Goal: Task Accomplishment & Management: Manage account settings

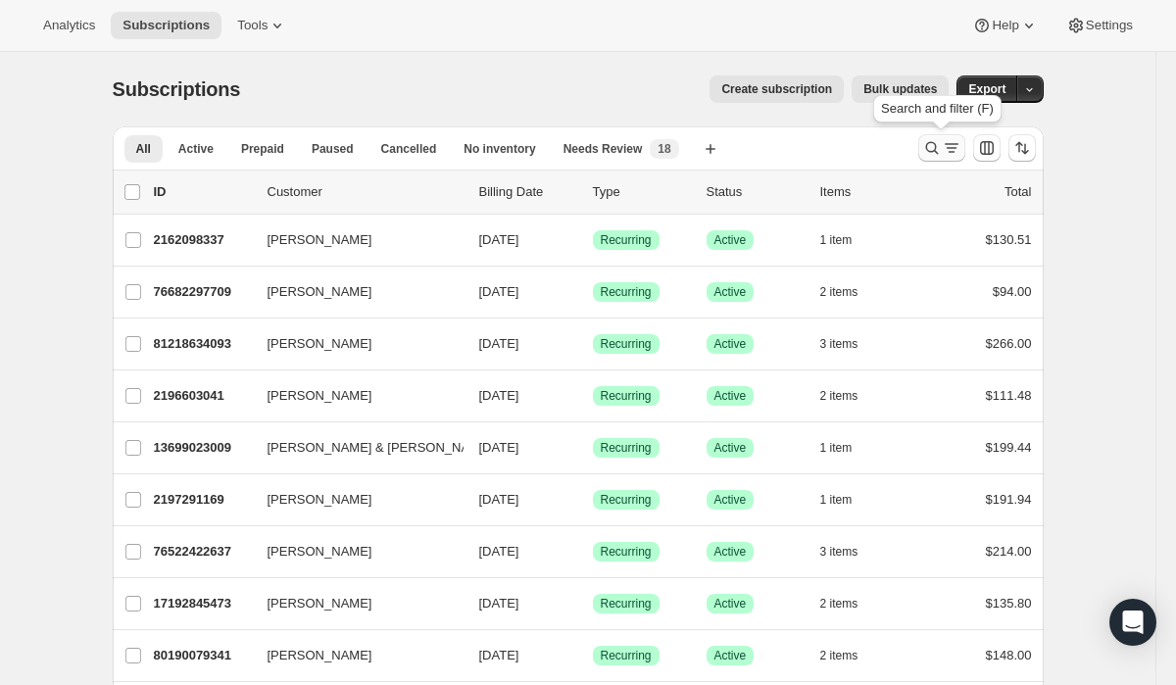
click at [933, 159] on button "Search and filter results" at bounding box center [942, 147] width 47 height 27
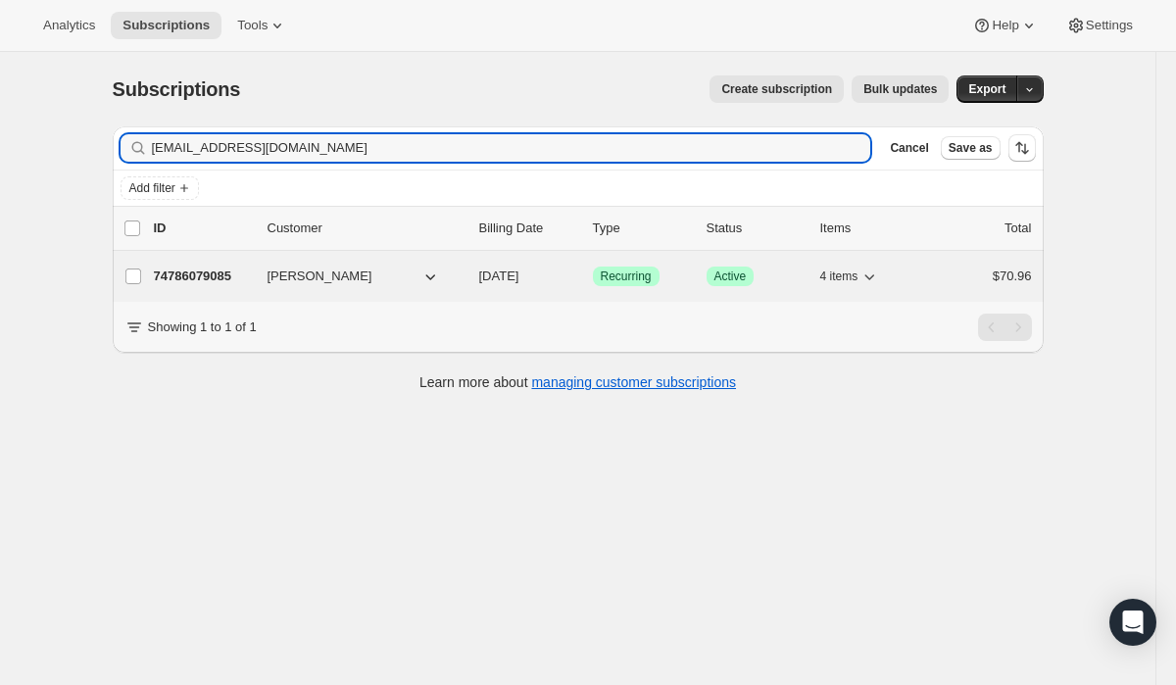
type input "[EMAIL_ADDRESS][DOMAIN_NAME]"
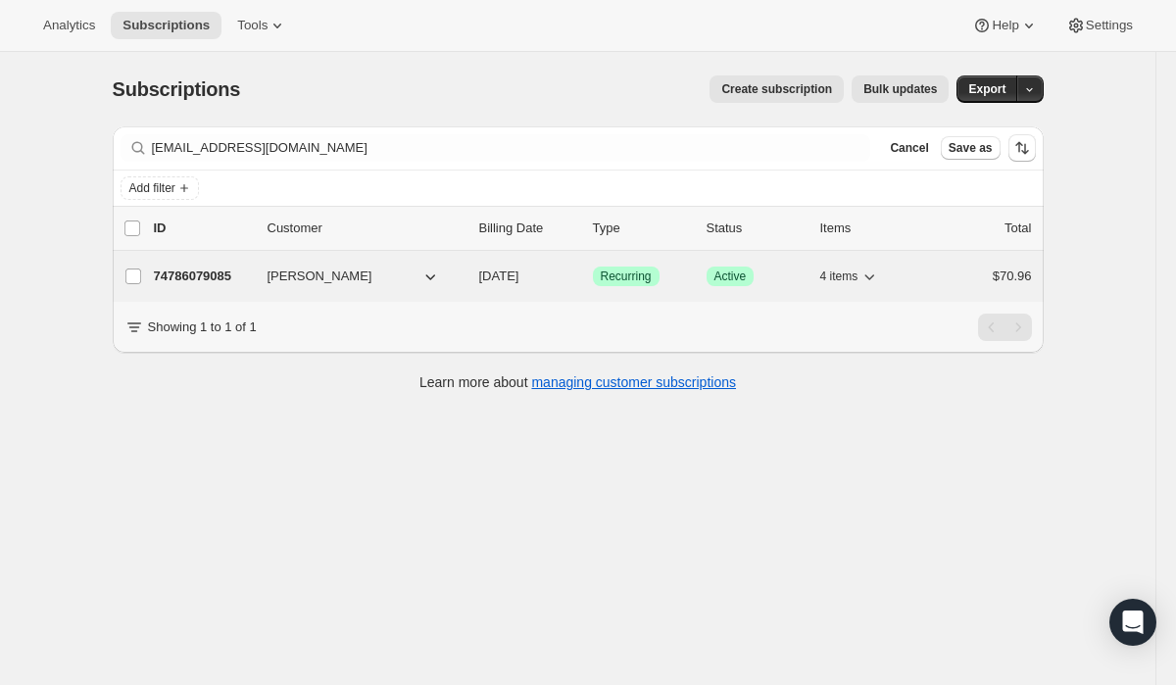
click at [649, 267] on span "Success Recurring" at bounding box center [626, 277] width 67 height 20
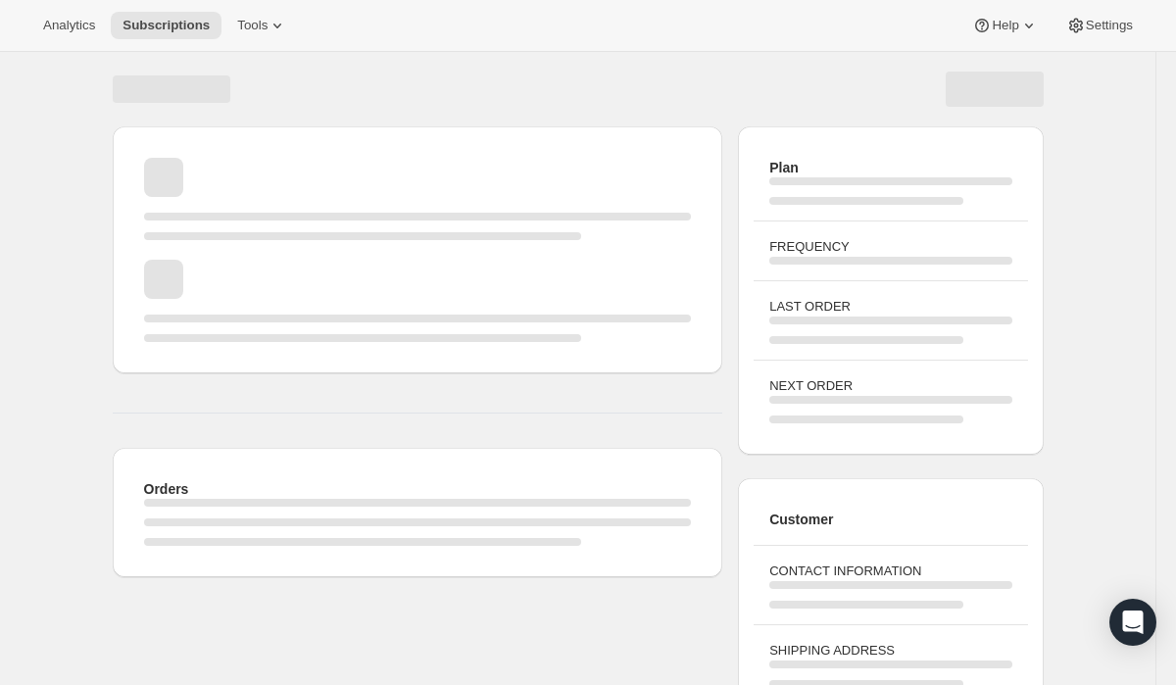
click at [645, 267] on div "Page loading" at bounding box center [418, 301] width 548 height 82
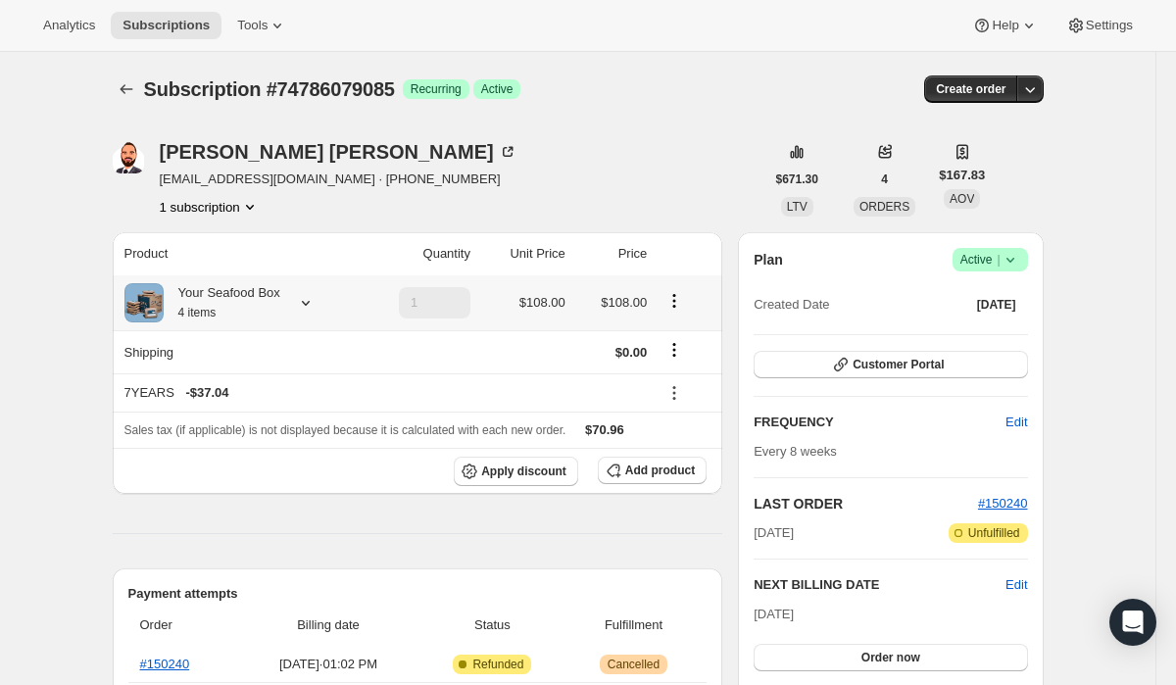
click at [316, 299] on icon at bounding box center [306, 303] width 20 height 20
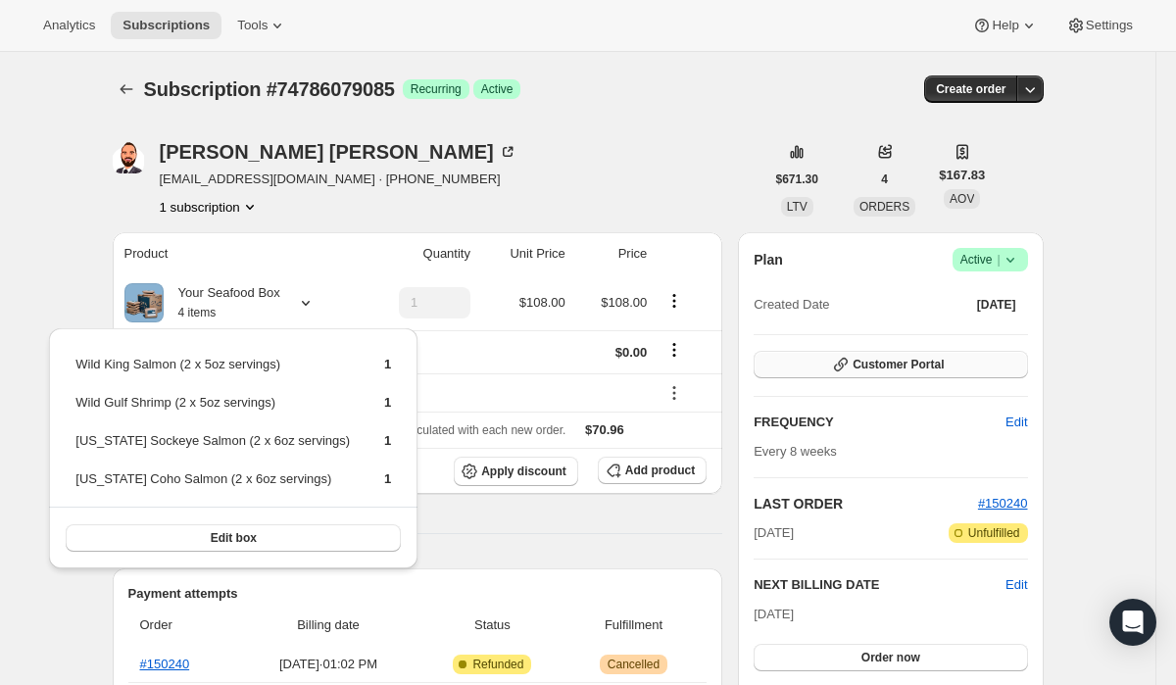
click at [815, 358] on button "Customer Portal" at bounding box center [891, 364] width 274 height 27
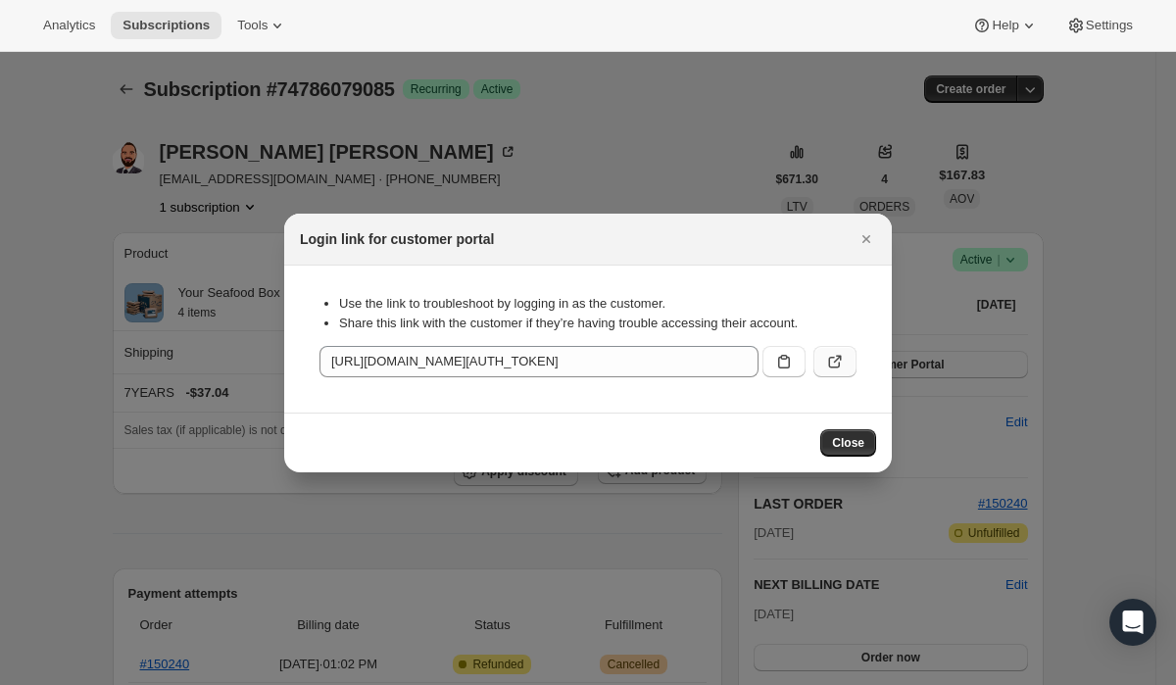
click at [826, 364] on icon ":rcc:" at bounding box center [836, 362] width 20 height 20
click at [412, 250] on div "Login link for customer portal" at bounding box center [588, 240] width 608 height 52
click at [354, 125] on div at bounding box center [588, 342] width 1176 height 685
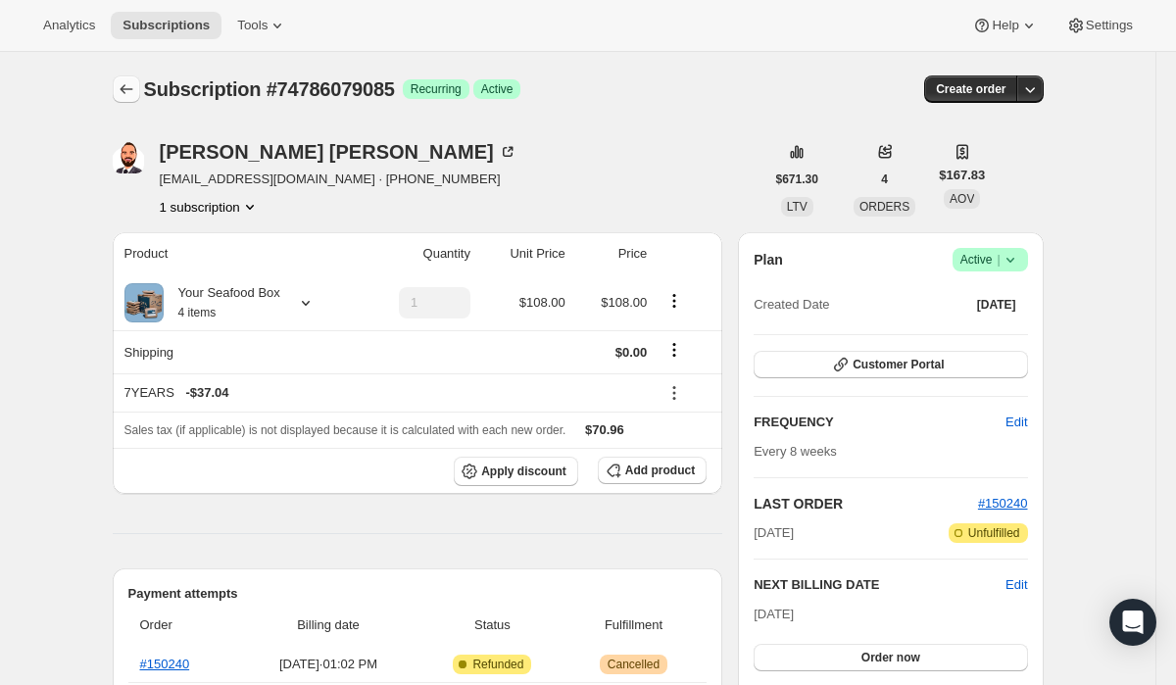
click at [127, 93] on icon "Subscriptions" at bounding box center [127, 89] width 20 height 20
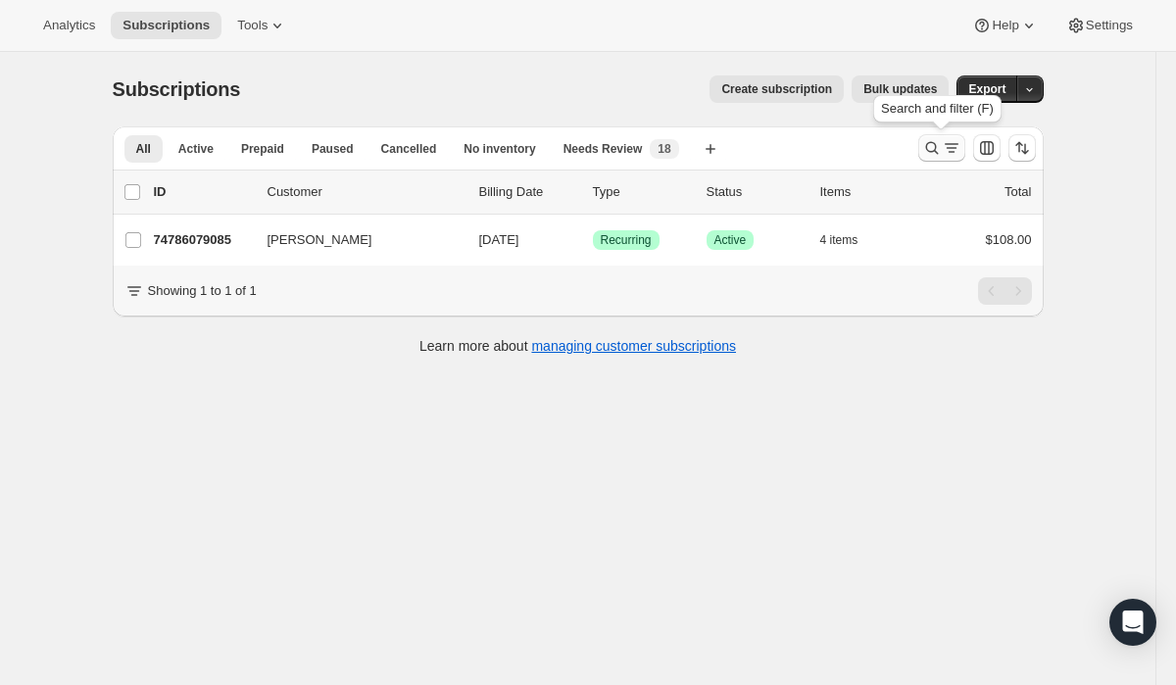
click at [937, 156] on icon "Search and filter results" at bounding box center [933, 148] width 20 height 20
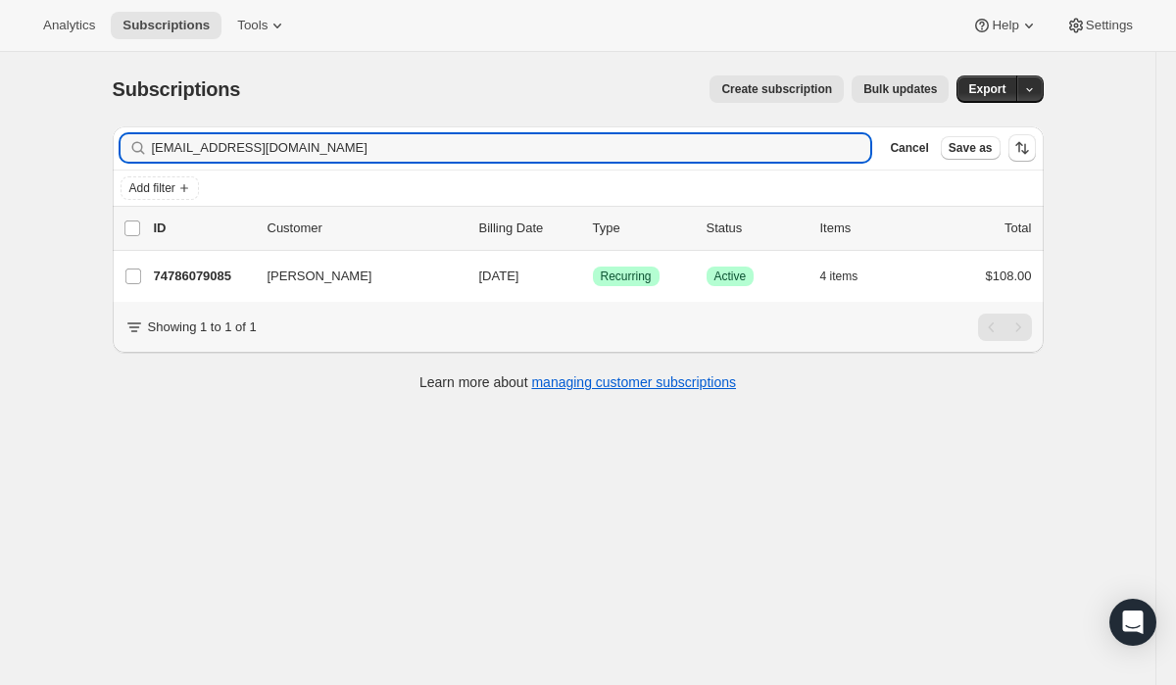
drag, startPoint x: 338, startPoint y: 143, endPoint x: 92, endPoint y: 130, distance: 246.4
click at [92, 130] on div "Subscriptions. This page is ready Subscriptions Create subscription Bulk update…" at bounding box center [578, 232] width 978 height 360
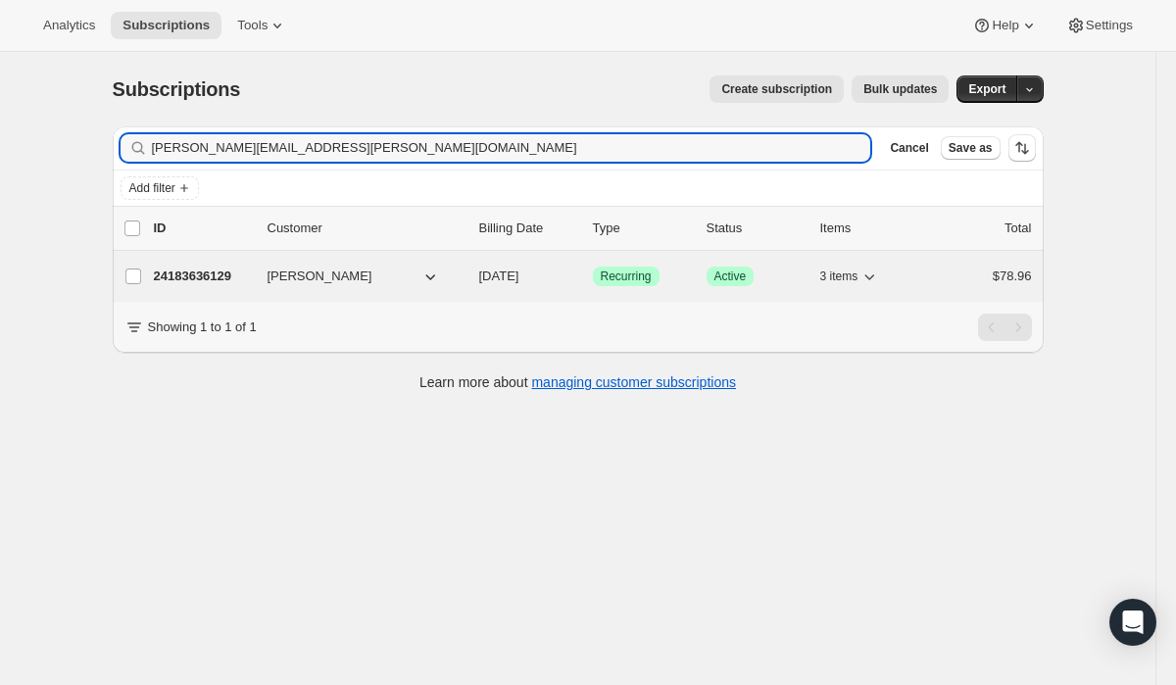
type input "[PERSON_NAME][EMAIL_ADDRESS][PERSON_NAME][DOMAIN_NAME]"
click at [639, 284] on span "Success Recurring" at bounding box center [626, 277] width 67 height 20
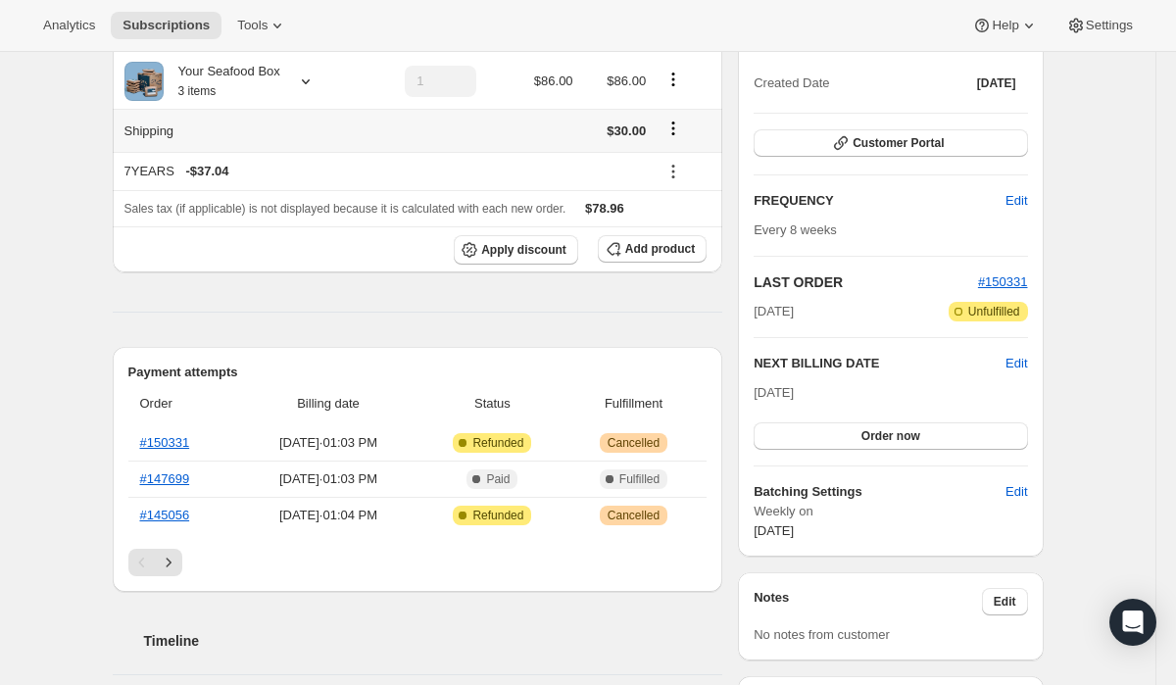
scroll to position [254, 0]
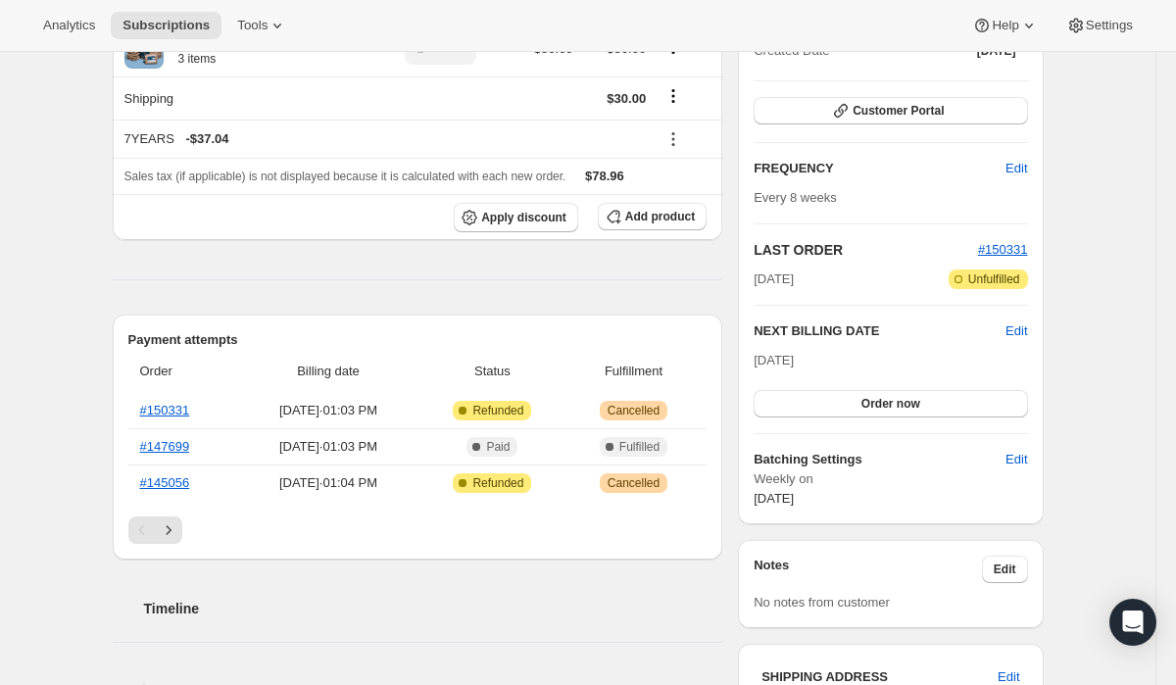
click at [185, 533] on div "Pagination" at bounding box center [417, 530] width 579 height 27
click at [182, 529] on div "Pagination" at bounding box center [417, 530] width 579 height 27
click at [175, 531] on icon "Next" at bounding box center [169, 531] width 20 height 20
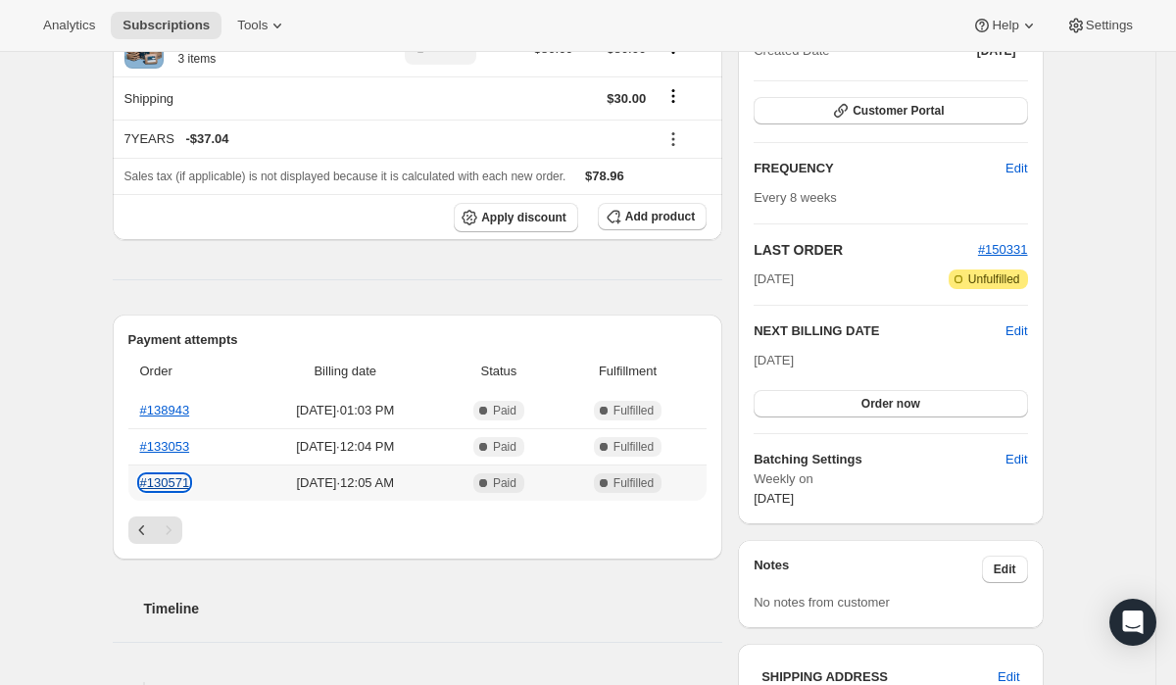
click at [174, 488] on link "#130571" at bounding box center [165, 482] width 50 height 15
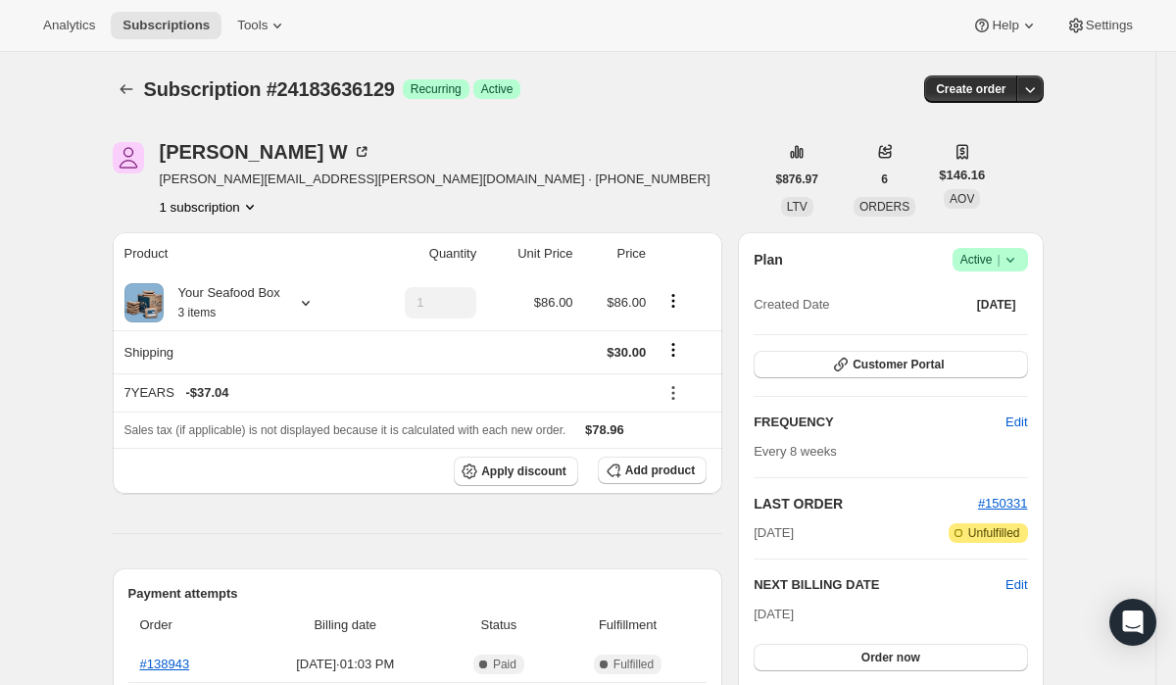
click at [130, 87] on icon "Subscriptions" at bounding box center [127, 89] width 20 height 20
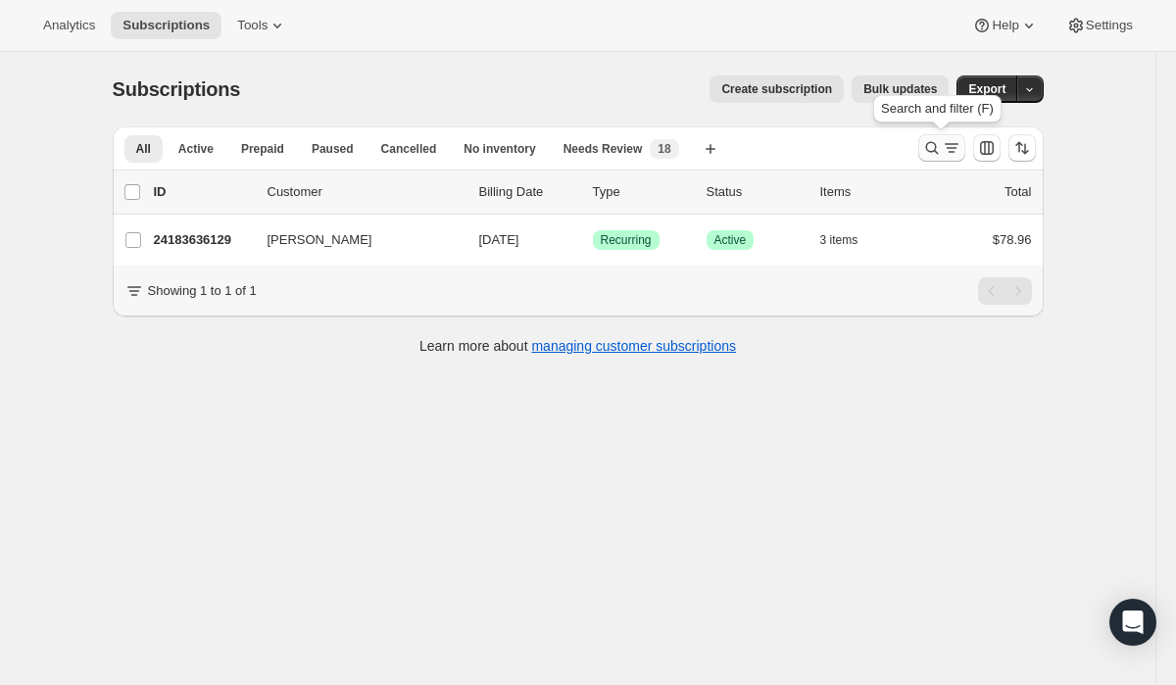
click at [961, 160] on button "Search and filter results" at bounding box center [942, 147] width 47 height 27
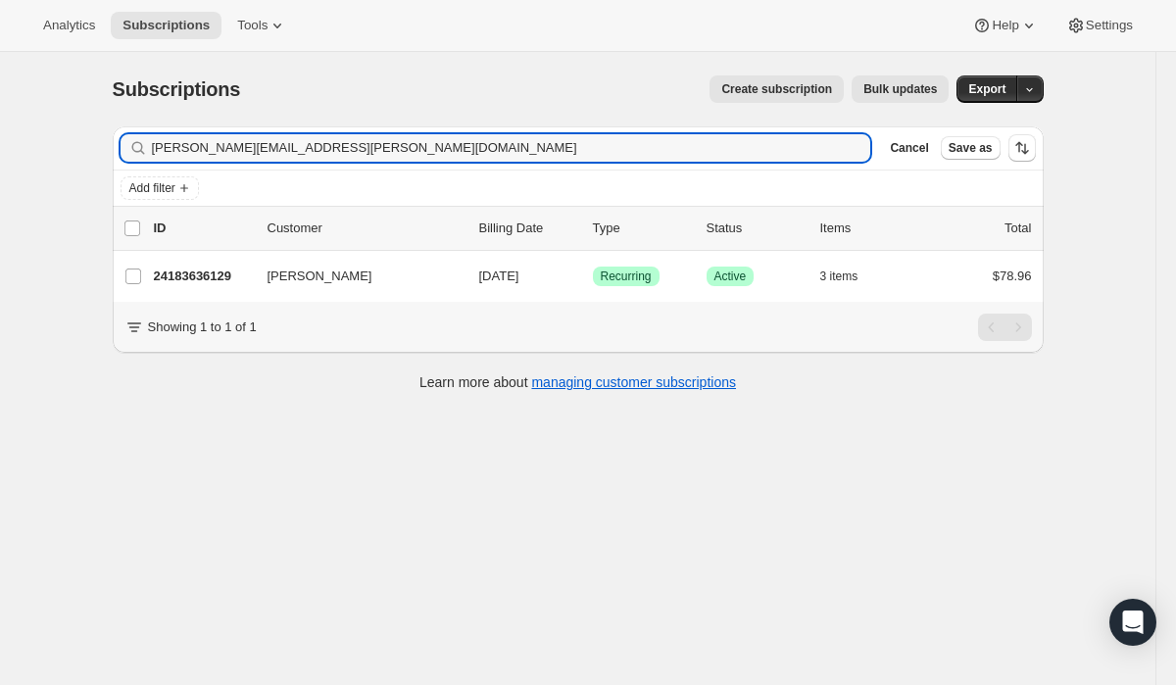
click at [961, 160] on div "Cancel Save as" at bounding box center [958, 147] width 153 height 27
drag, startPoint x: 341, startPoint y: 145, endPoint x: 68, endPoint y: 123, distance: 274.5
click at [73, 123] on div "Subscriptions. This page is ready Subscriptions Create subscription Bulk update…" at bounding box center [578, 394] width 1156 height 685
paste input "susanb@4thfloorinteriors"
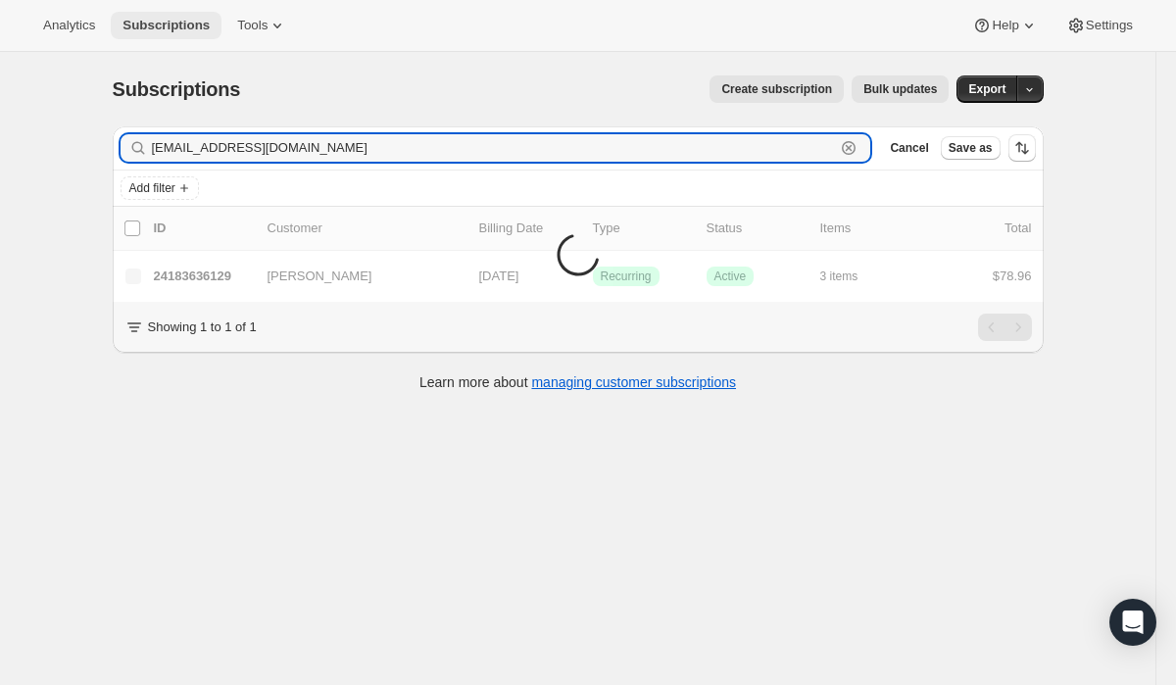
type input "[EMAIL_ADDRESS][DOMAIN_NAME]"
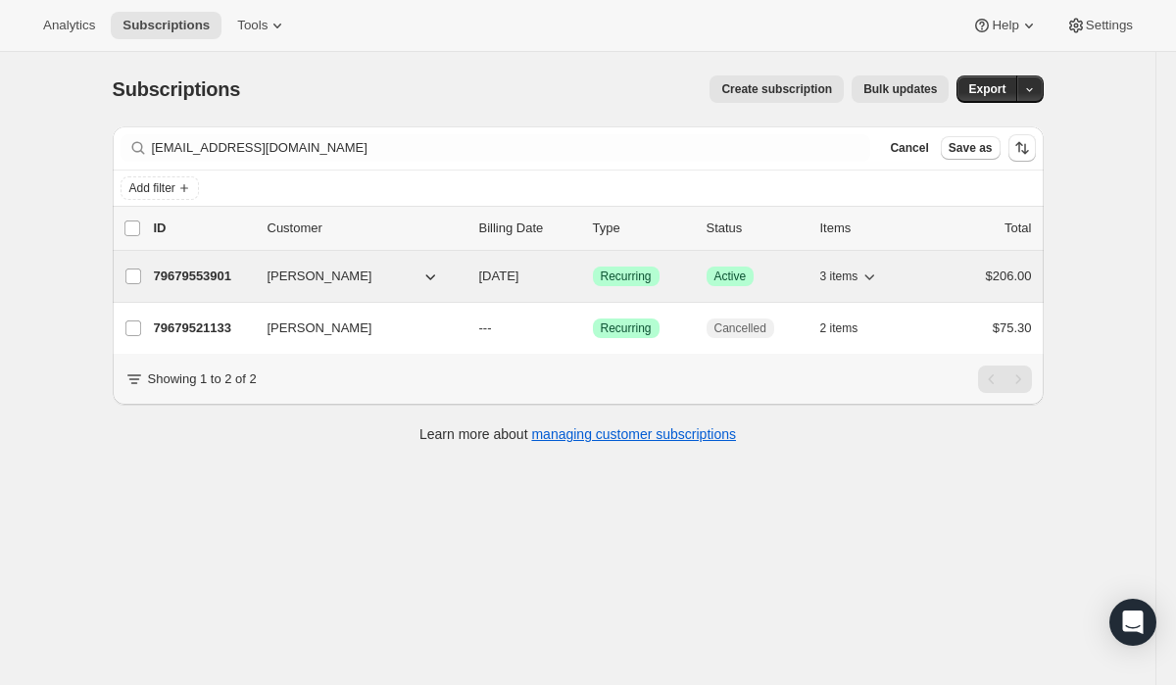
click at [613, 271] on span "Recurring" at bounding box center [626, 277] width 51 height 16
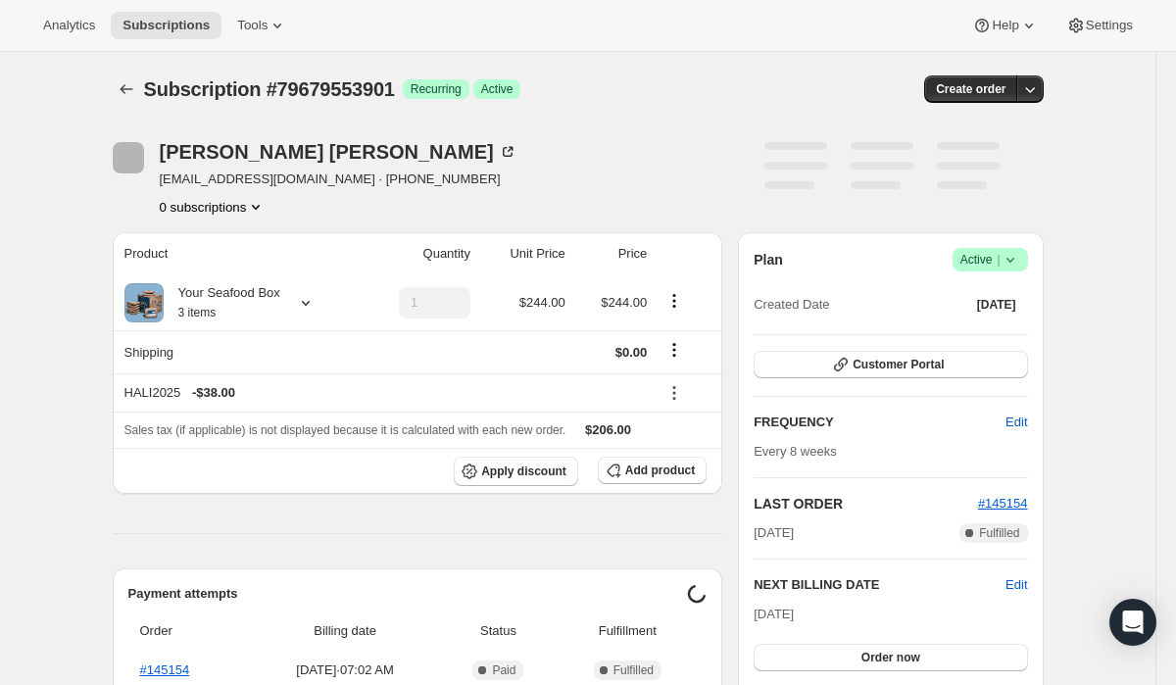
click at [1013, 259] on icon at bounding box center [1010, 260] width 8 height 5
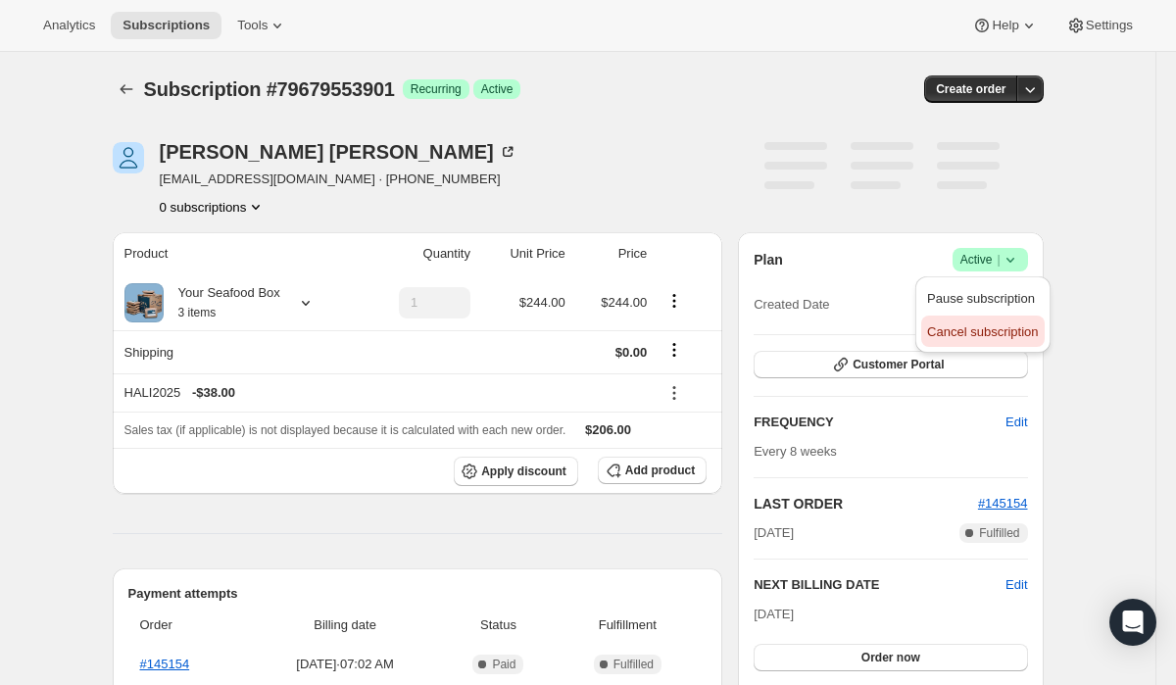
click at [981, 328] on span "Cancel subscription" at bounding box center [982, 332] width 111 height 15
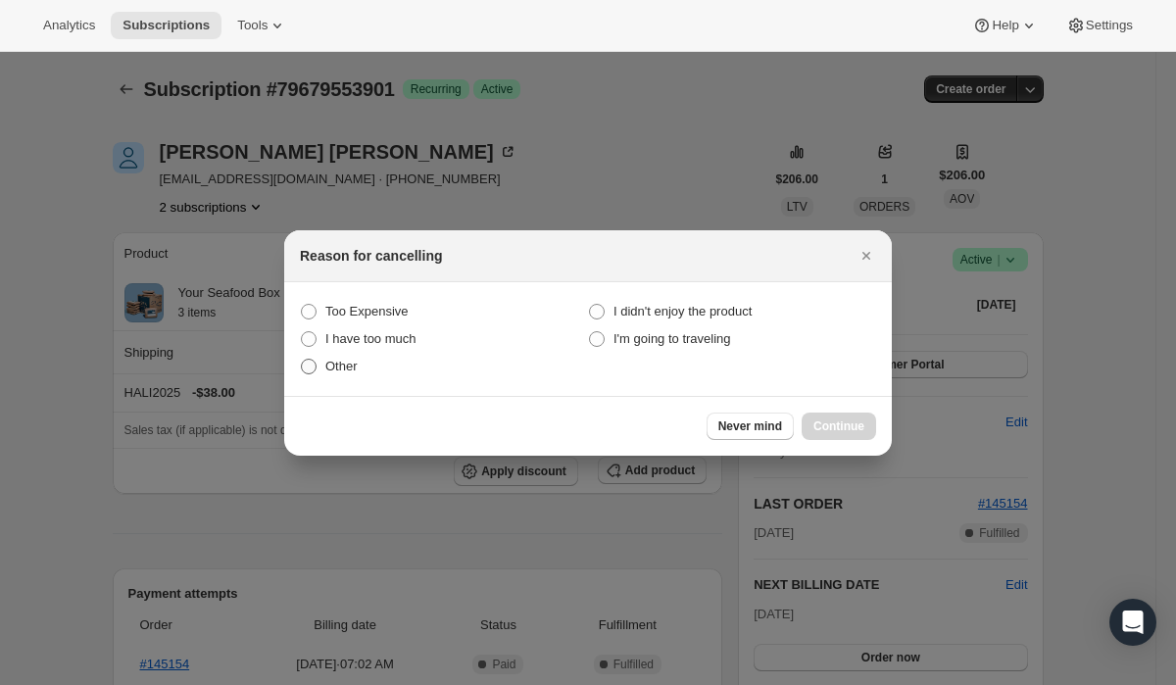
click at [347, 371] on span "Other" at bounding box center [341, 366] width 32 height 15
click at [302, 360] on input "Other" at bounding box center [301, 359] width 1 height 1
radio input "true"
click at [814, 425] on span "Continue" at bounding box center [839, 427] width 51 height 16
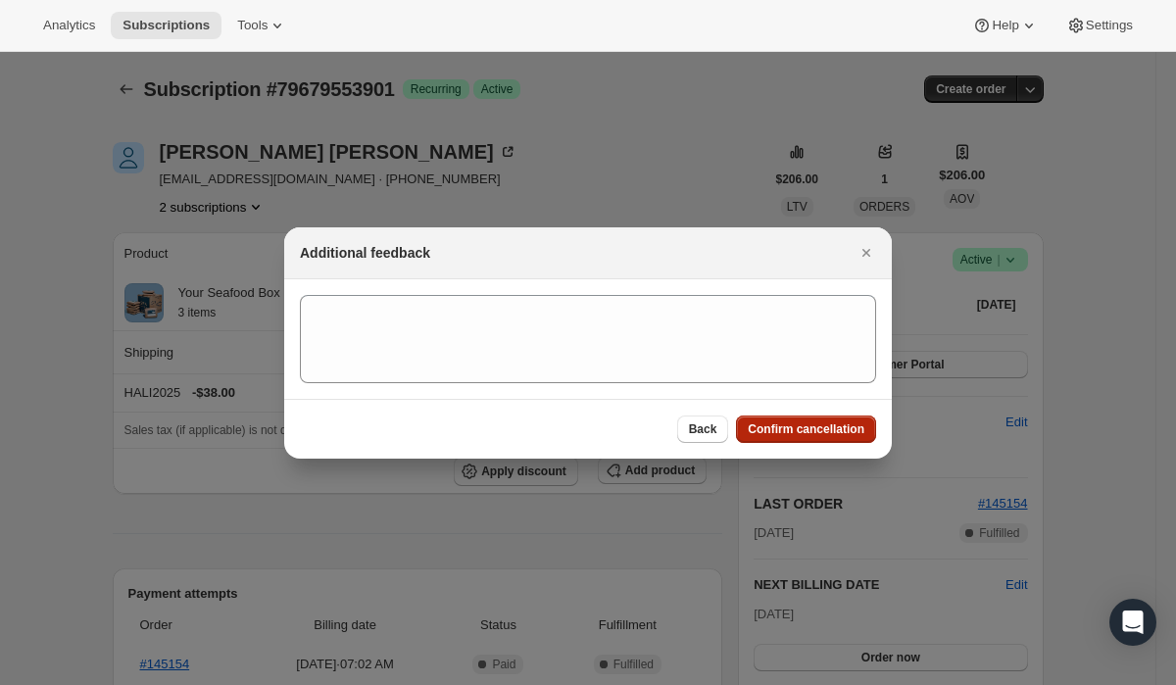
click at [813, 425] on span "Confirm cancellation" at bounding box center [806, 430] width 117 height 16
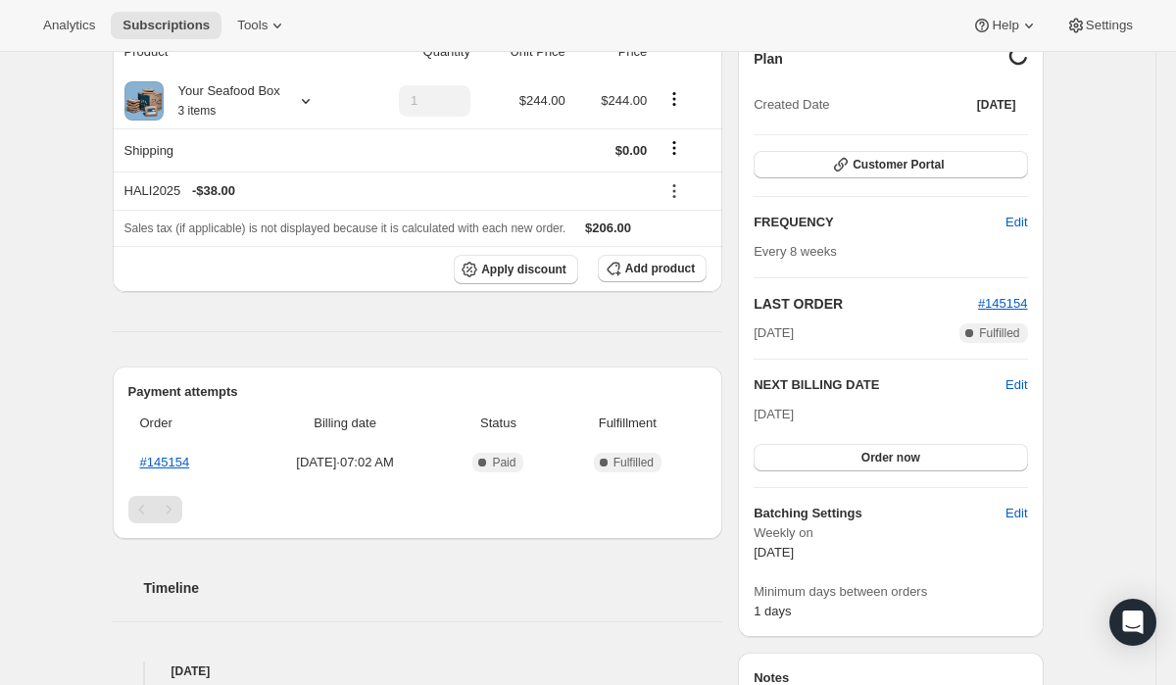
scroll to position [341, 0]
